Goal: Navigation & Orientation: Go to known website

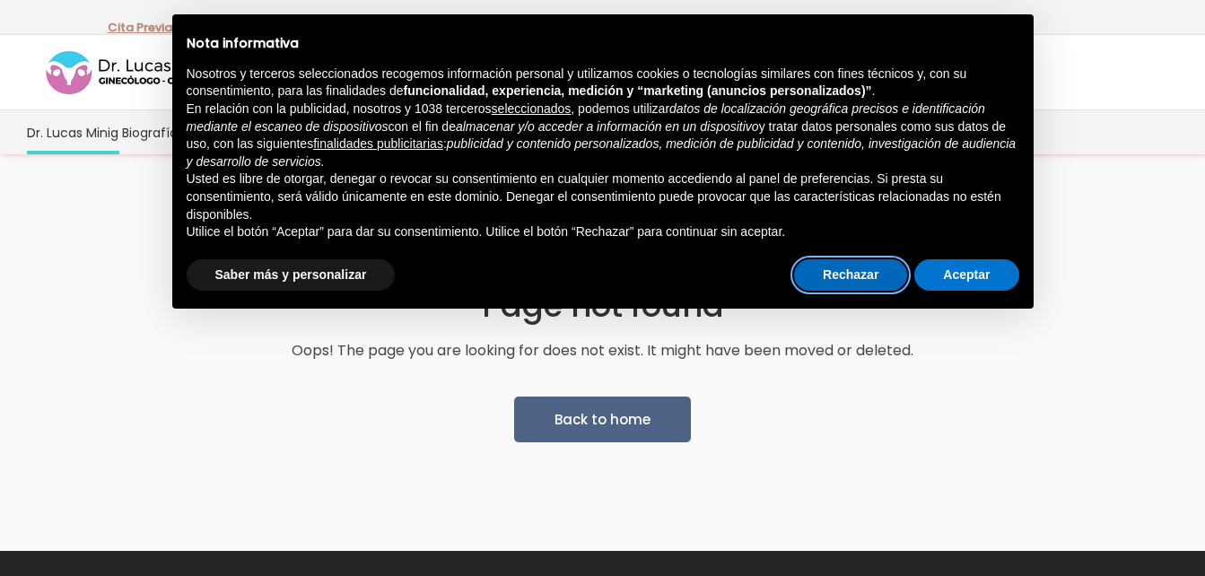
click at [829, 274] on button "Rechazar" at bounding box center [850, 275] width 113 height 32
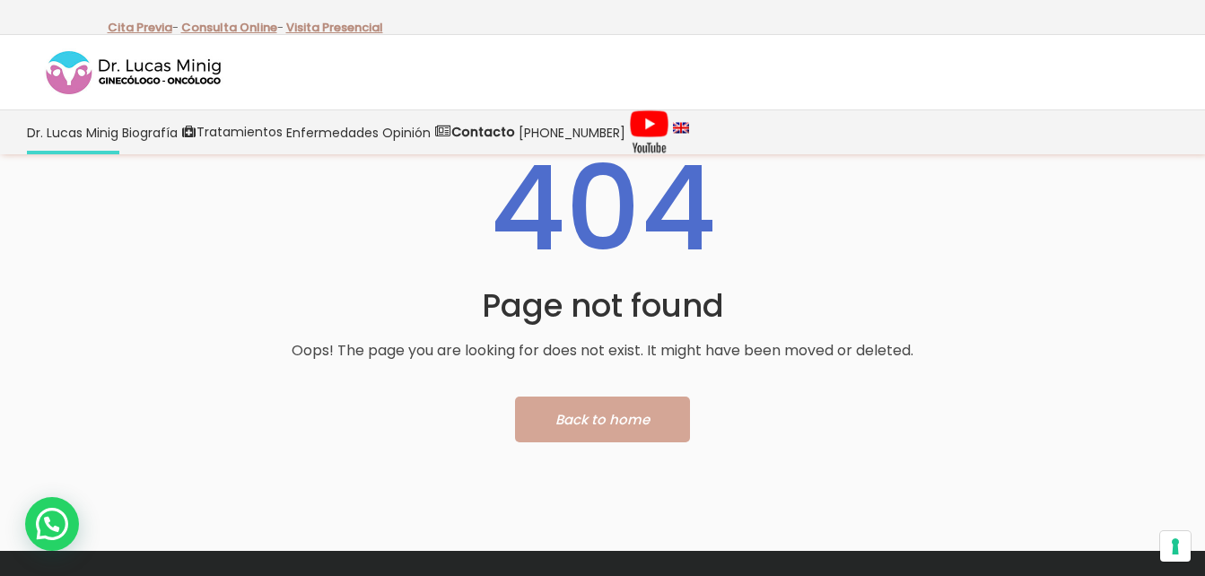
click at [631, 396] on link "Back to home" at bounding box center [602, 419] width 175 height 46
click at [553, 415] on link "Back to home" at bounding box center [602, 419] width 175 height 46
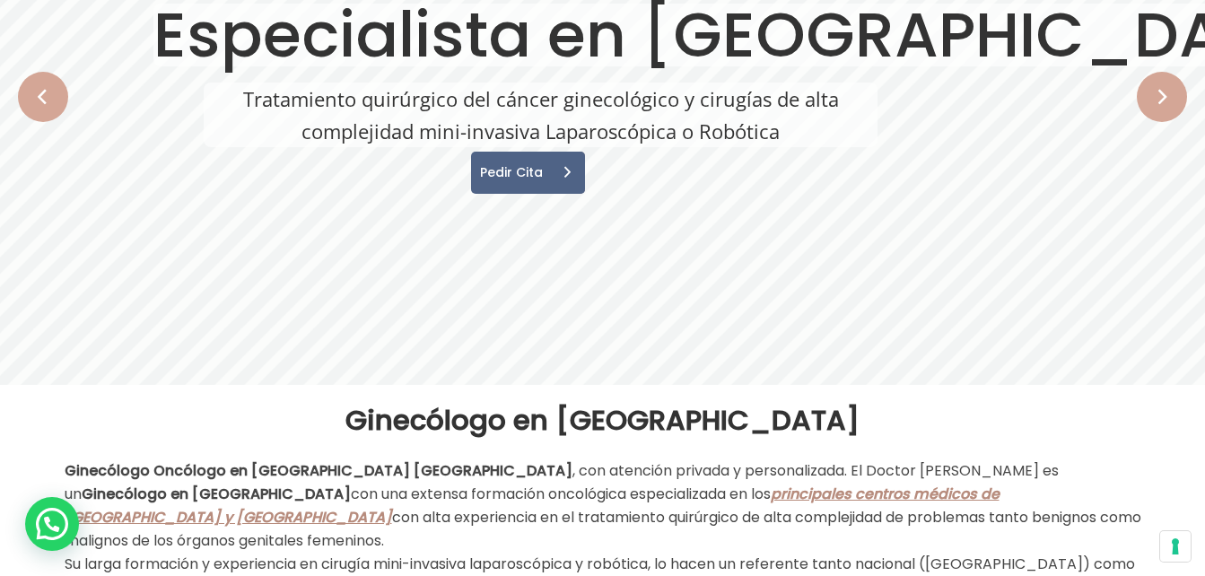
scroll to position [169, 0]
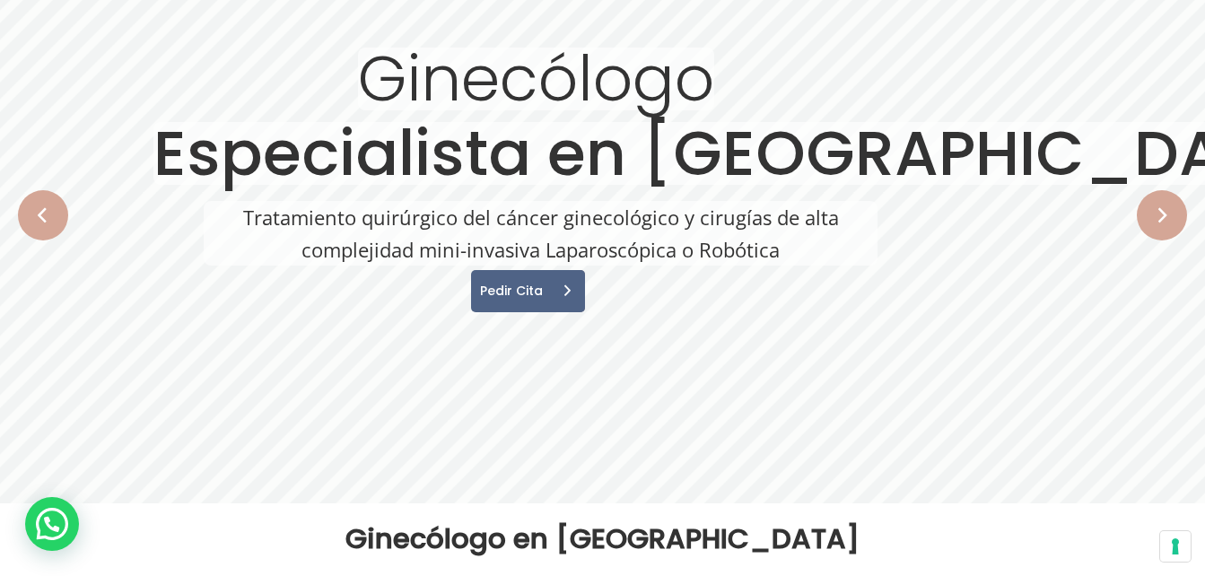
drag, startPoint x: 0, startPoint y: 26, endPoint x: 48, endPoint y: 211, distance: 191.0
click at [48, 211] on rs-module "Ginecólogo Especialista en [GEOGRAPHIC_DATA] Tratamiento quirúrgico del cáncer …" at bounding box center [602, 215] width 1205 height 576
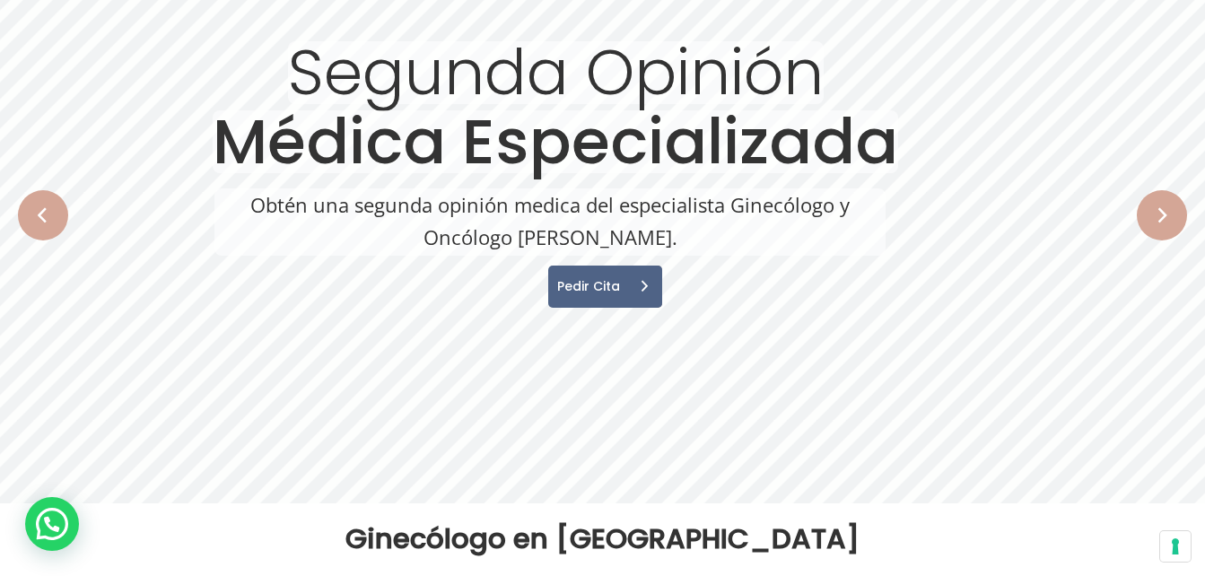
click at [1163, 213] on rs-arrow at bounding box center [1161, 215] width 50 height 50
